Goal: Transaction & Acquisition: Book appointment/travel/reservation

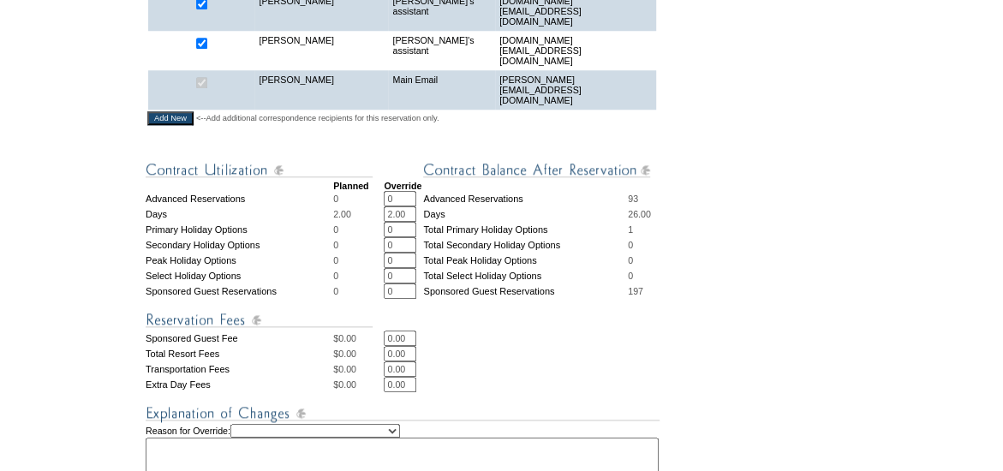
scroll to position [868, 0]
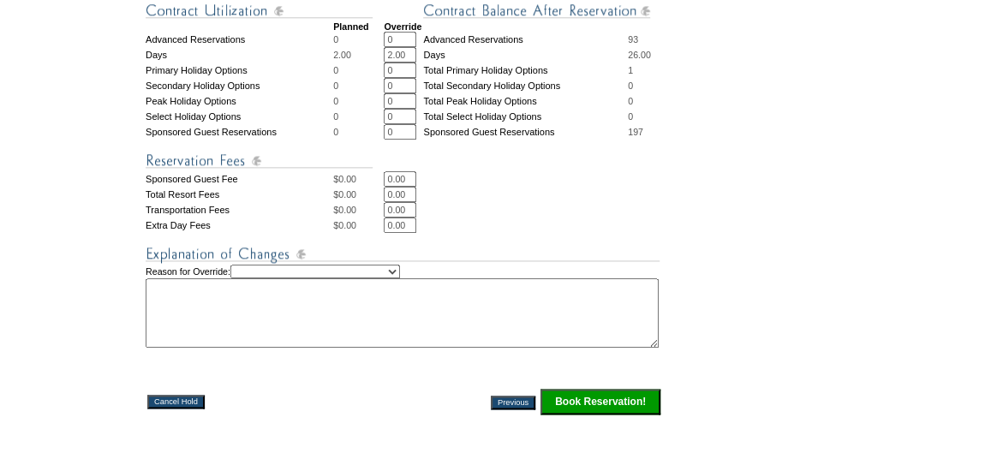
click at [585, 389] on input "Book Reservation!" at bounding box center [600, 402] width 120 height 26
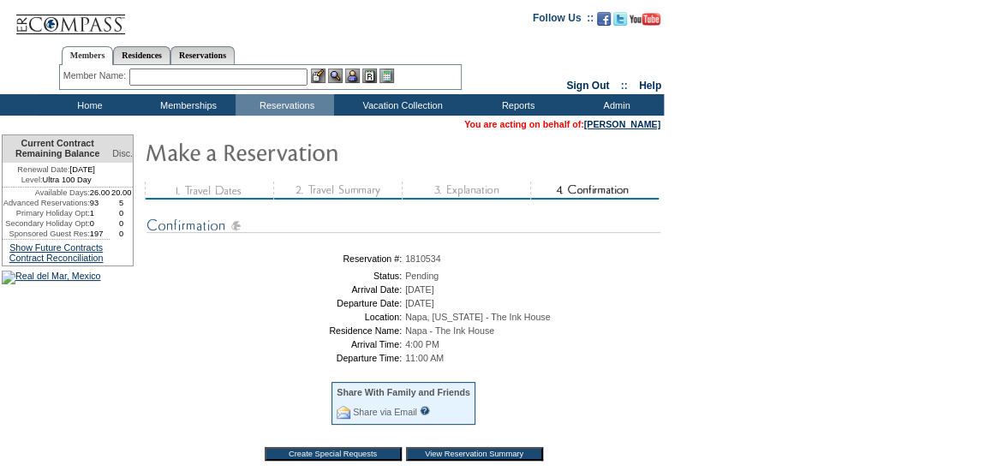
click at [588, 330] on table "Reservation #: 1810534 Status: Pending Arrival Date: [DATE] Departure Date: [DA…" at bounding box center [403, 359] width 514 height 218
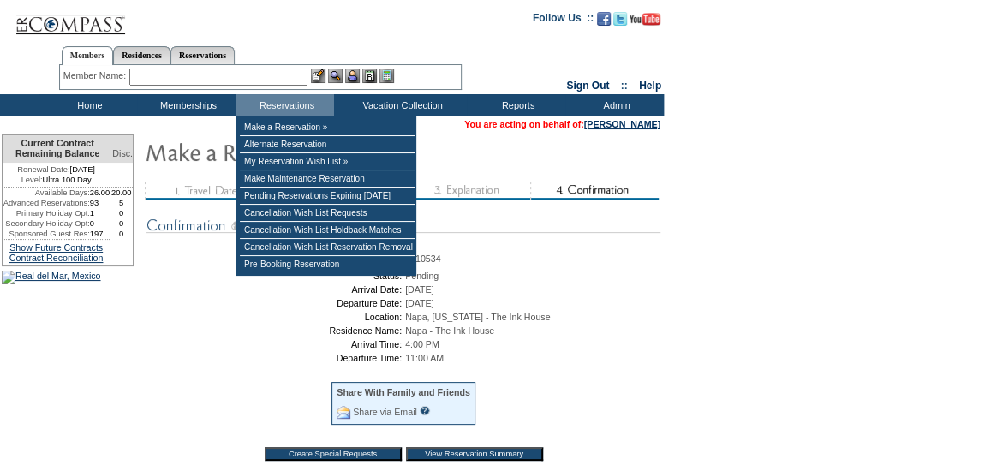
click at [248, 79] on input "text" at bounding box center [218, 77] width 178 height 17
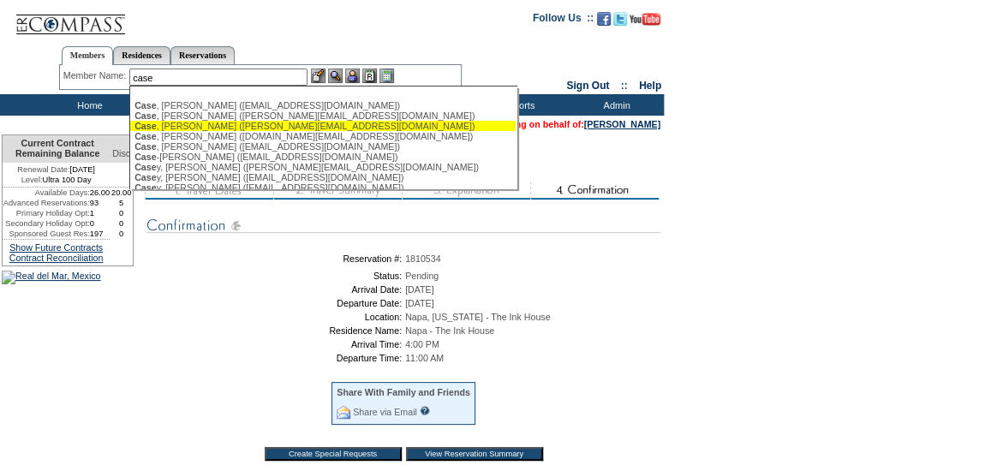
click at [236, 126] on div "Case , Steve (steve@revolution.com)" at bounding box center [322, 126] width 377 height 10
type input "Case, Steve (steve@revolution.com)"
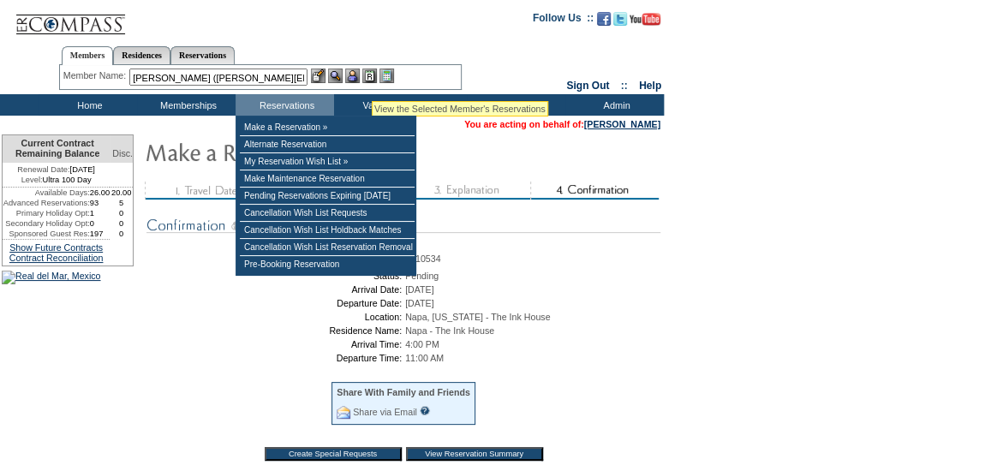
click at [372, 80] on img at bounding box center [369, 76] width 15 height 15
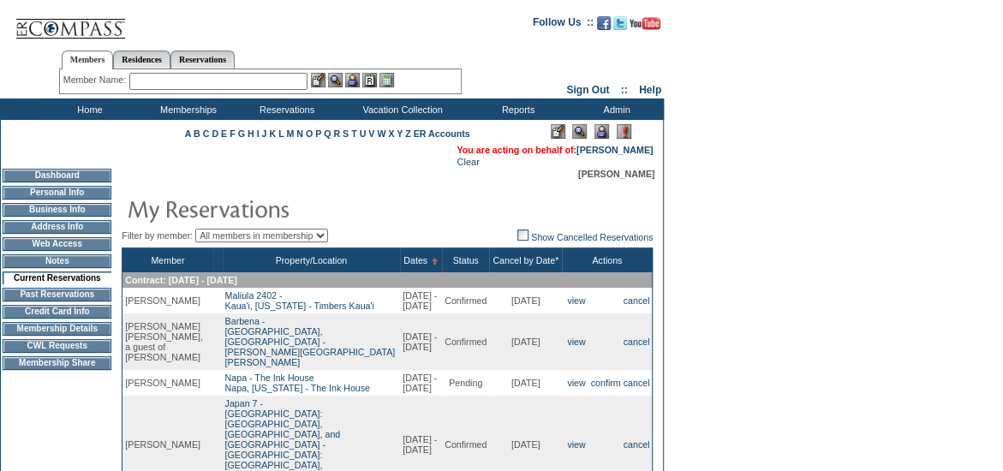
scroll to position [53, 0]
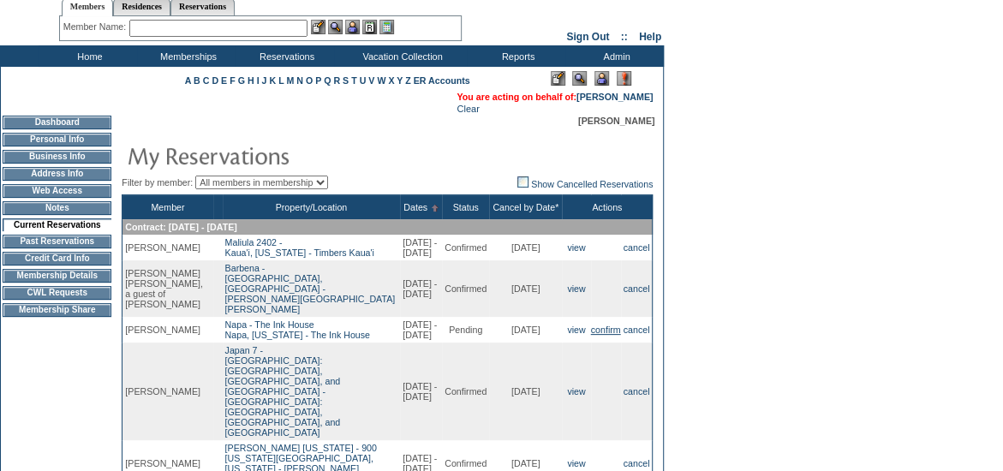
click at [610, 331] on link "confirm" at bounding box center [606, 330] width 30 height 10
